Goal: Information Seeking & Learning: Learn about a topic

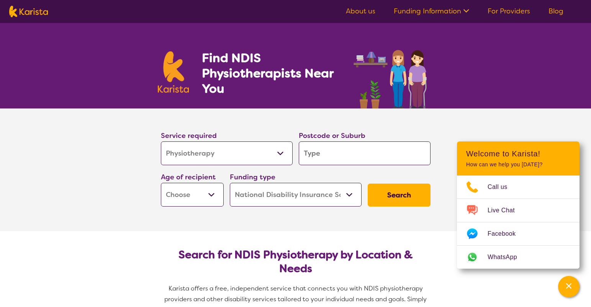
select select "Physiotherapy"
select select "NDIS"
select select "Physiotherapy"
select select "NDIS"
click at [403, 200] on button "Search" at bounding box center [399, 195] width 63 height 23
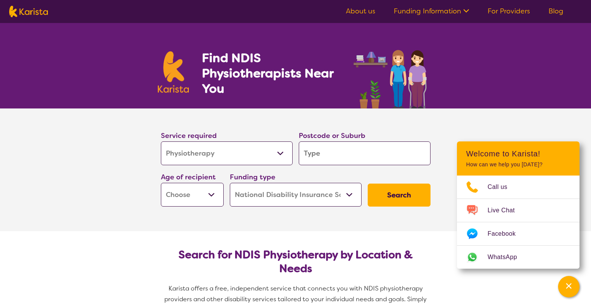
type input "3"
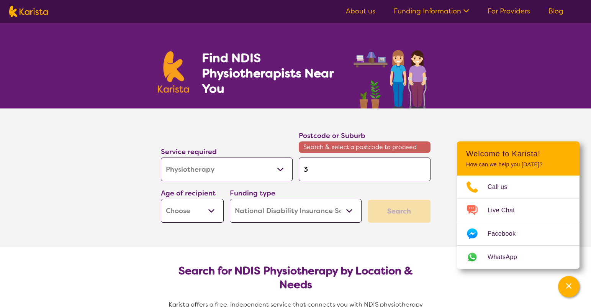
type input "31"
type input "316"
type input "3168"
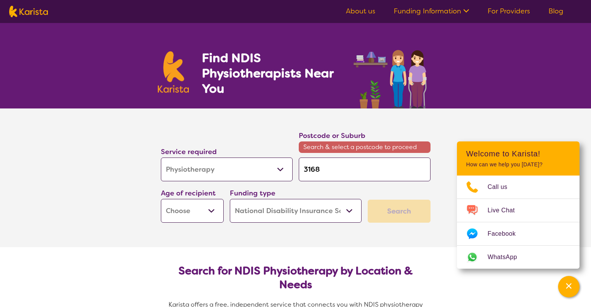
type input "3168"
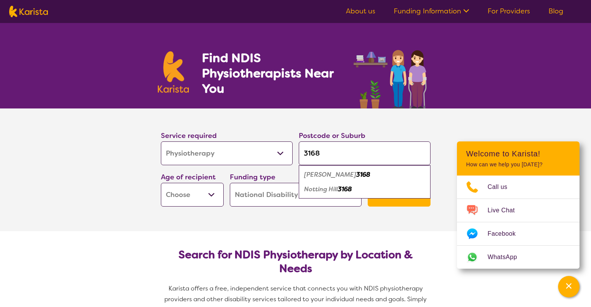
type input "3168"
click at [359, 176] on div "Clayton 3168" at bounding box center [365, 174] width 124 height 15
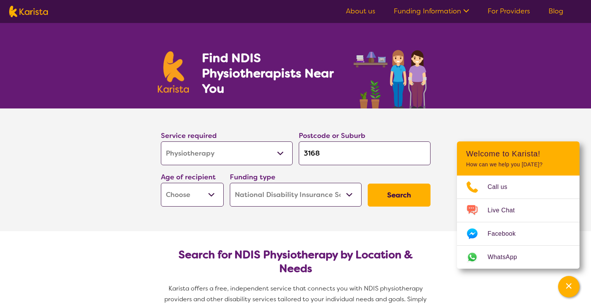
click at [379, 191] on button "Search" at bounding box center [399, 195] width 63 height 23
click at [179, 191] on select "Early Childhood - 0 to 9 Child - 10 to 11 Adolescent - 12 to 17 Adult - 18 to 6…" at bounding box center [192, 195] width 63 height 24
select select "AG"
click at [161, 183] on select "Early Childhood - 0 to 9 Child - 10 to 11 Adolescent - 12 to 17 Adult - 18 to 6…" at bounding box center [192, 195] width 63 height 24
select select "AG"
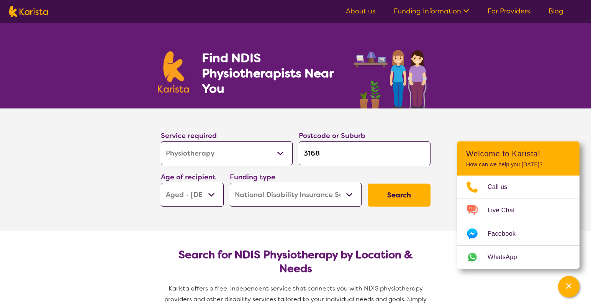
click at [348, 199] on select "Home Care Package (HCP) National Disability Insurance Scheme (NDIS) I don't know" at bounding box center [296, 195] width 132 height 24
click at [230, 183] on select "Home Care Package (HCP) National Disability Insurance Scheme (NDIS) I don't know" at bounding box center [296, 195] width 132 height 24
click at [418, 198] on button "Search" at bounding box center [399, 195] width 63 height 23
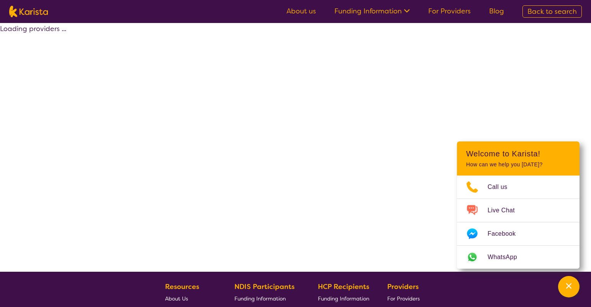
select select "by_score"
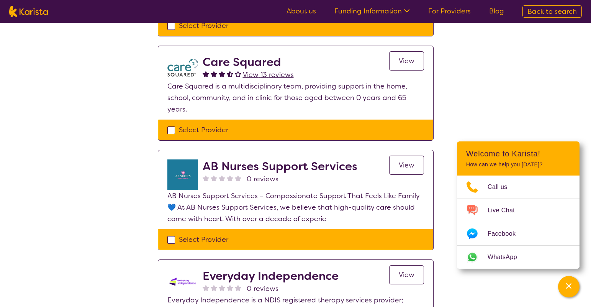
scroll to position [360, 0]
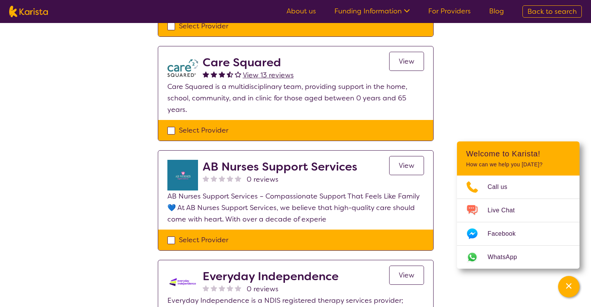
click at [246, 238] on div "Select Provider" at bounding box center [295, 239] width 257 height 11
checkbox input "true"
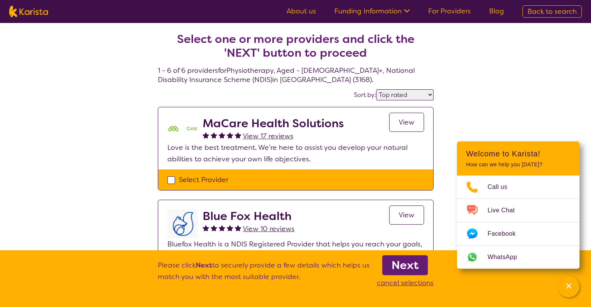
click at [400, 265] on b "Next" at bounding box center [405, 265] width 27 height 15
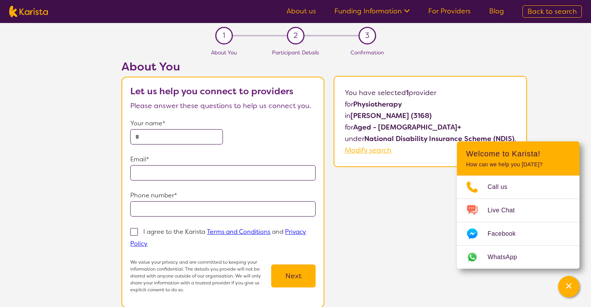
click at [443, 16] on ul "About us Funding Information NDIS - National Disability Insurance Scheme HCP - …" at bounding box center [395, 11] width 236 height 12
click at [451, 9] on link "For Providers" at bounding box center [449, 11] width 43 height 9
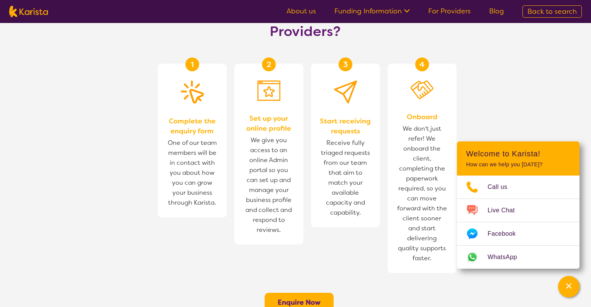
scroll to position [618, 0]
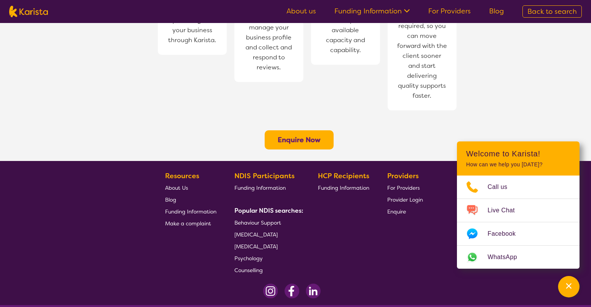
click at [166, 184] on span "About Us" at bounding box center [176, 187] width 23 height 7
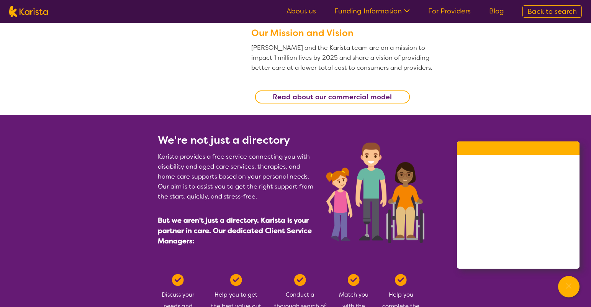
scroll to position [240, 0]
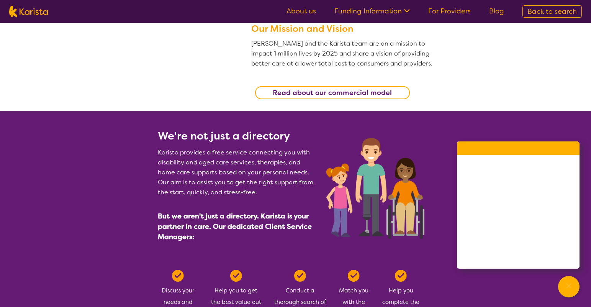
click at [325, 89] on b "Read about our commercial model" at bounding box center [332, 92] width 119 height 9
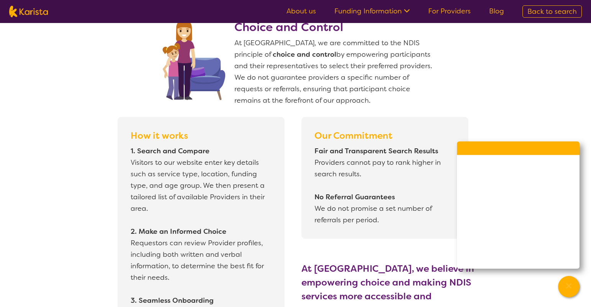
scroll to position [613, 0]
